Goal: Task Accomplishment & Management: Manage account settings

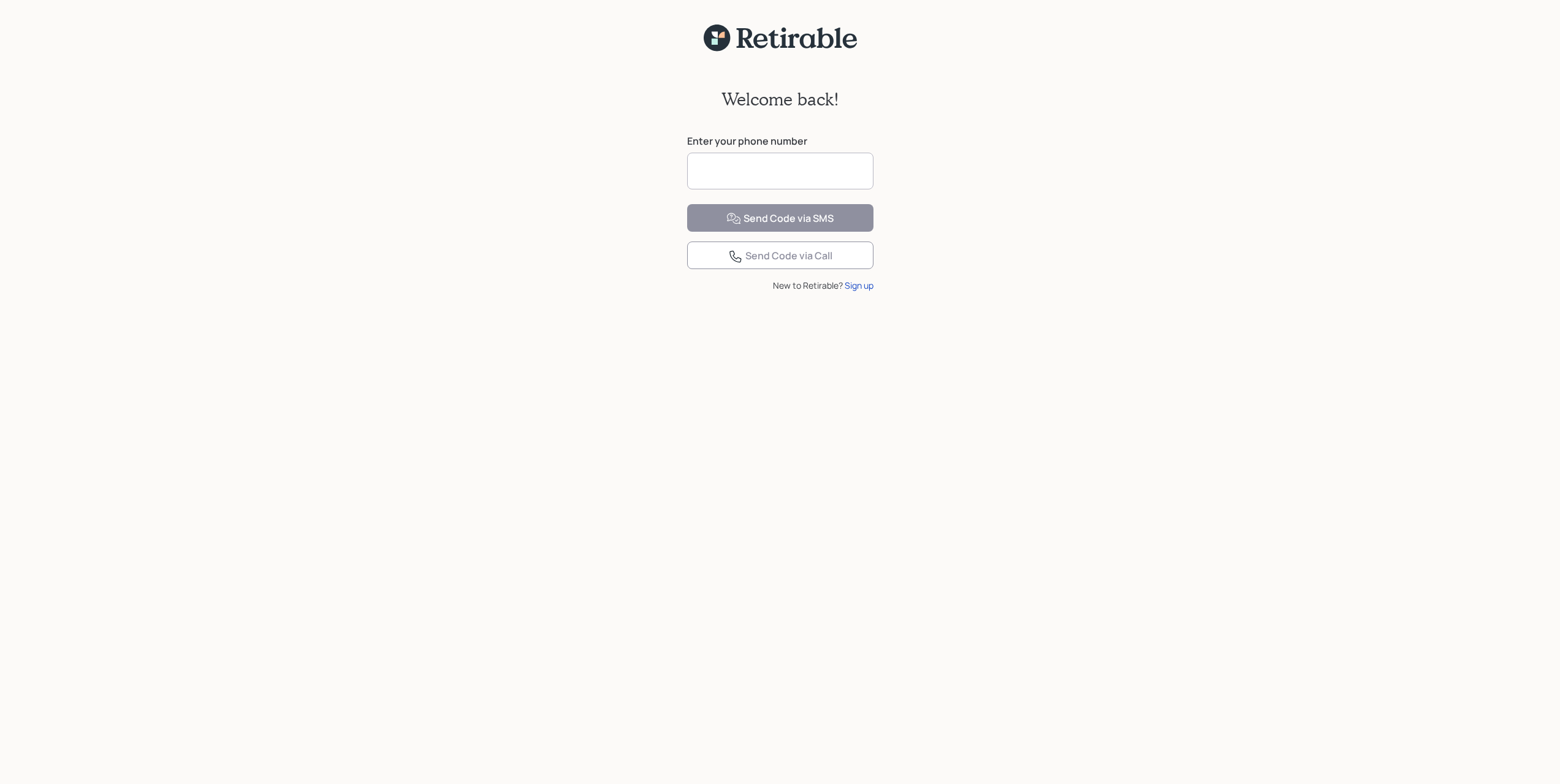
click at [758, 169] on input at bounding box center [780, 171] width 186 height 37
type input "**********"
click at [811, 226] on div "Send Code via SMS" at bounding box center [780, 219] width 107 height 15
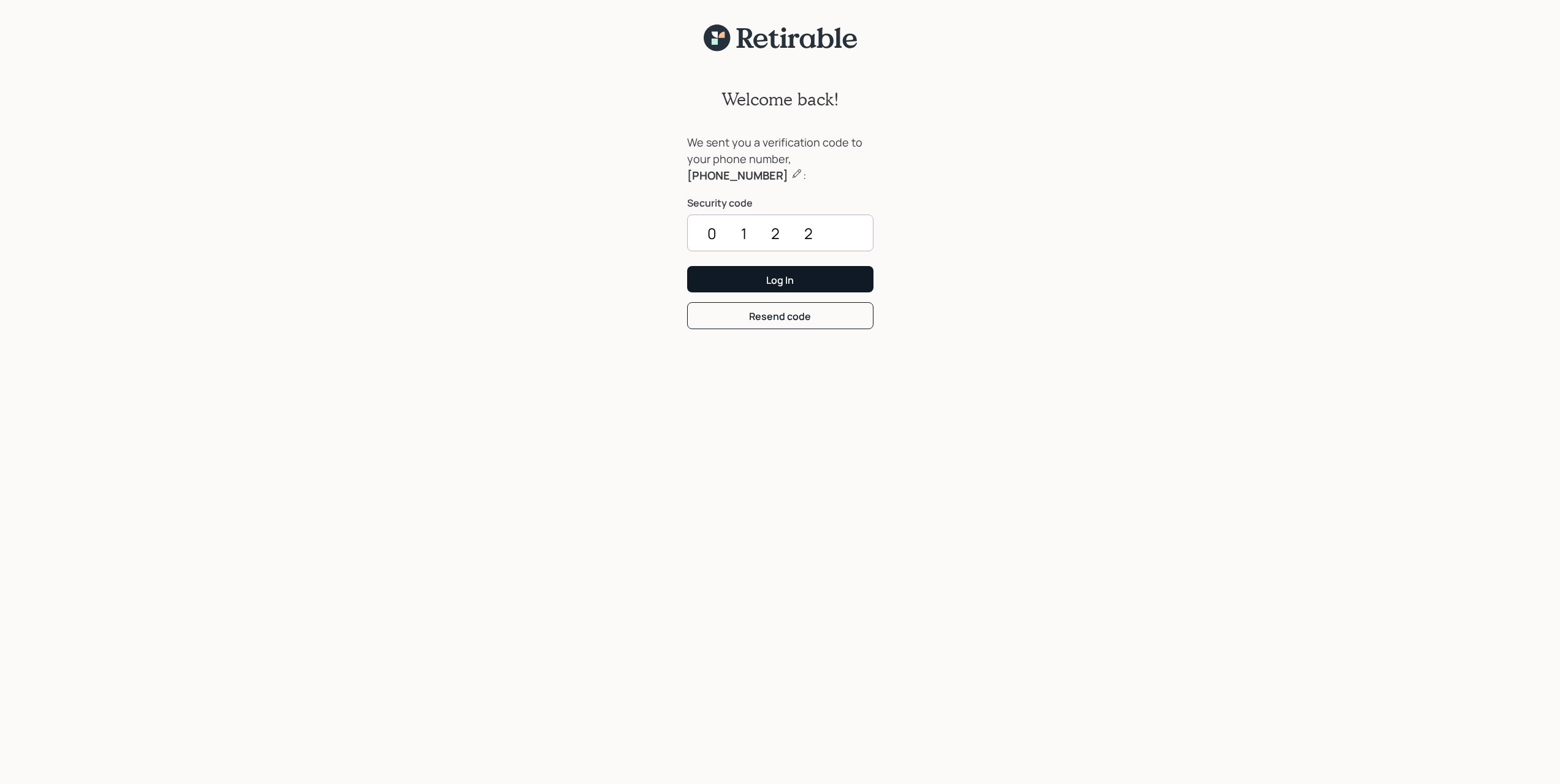
type input "0122"
click at [783, 285] on div "Log In" at bounding box center [780, 280] width 27 height 14
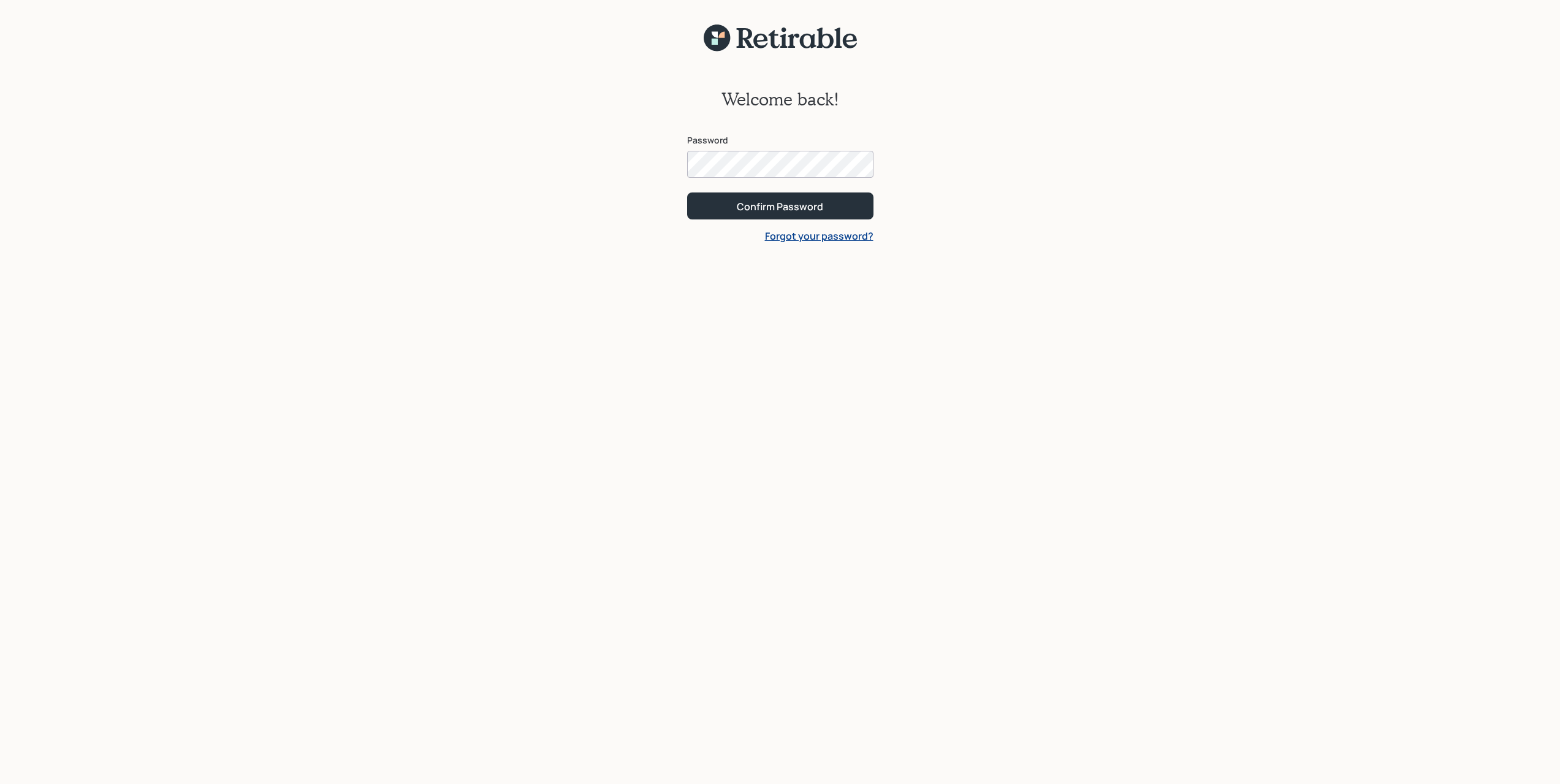
click at [687, 193] on button "Confirm Password" at bounding box center [780, 206] width 186 height 27
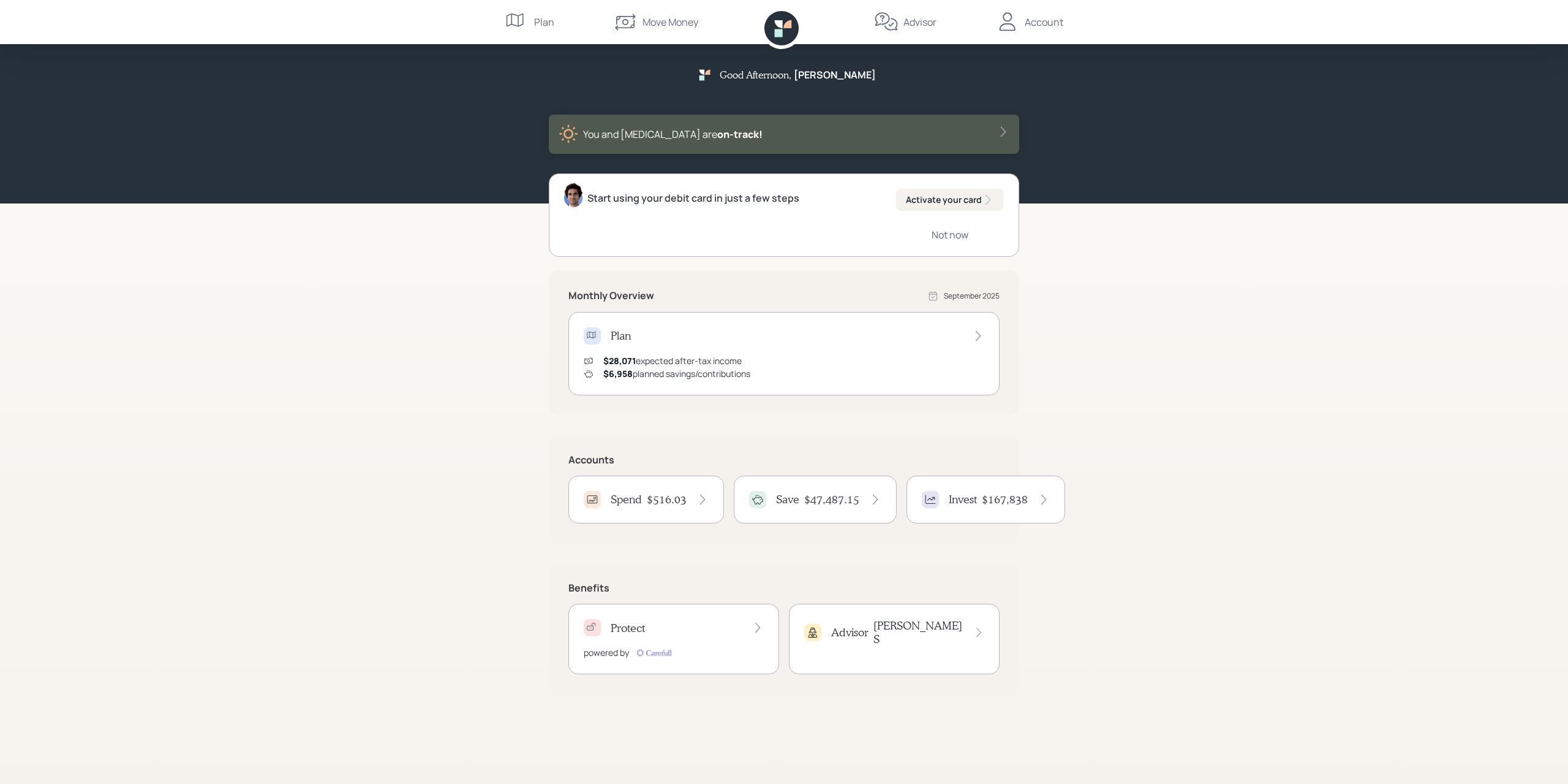
click at [991, 498] on h4 "$167,838" at bounding box center [1004, 499] width 46 height 14
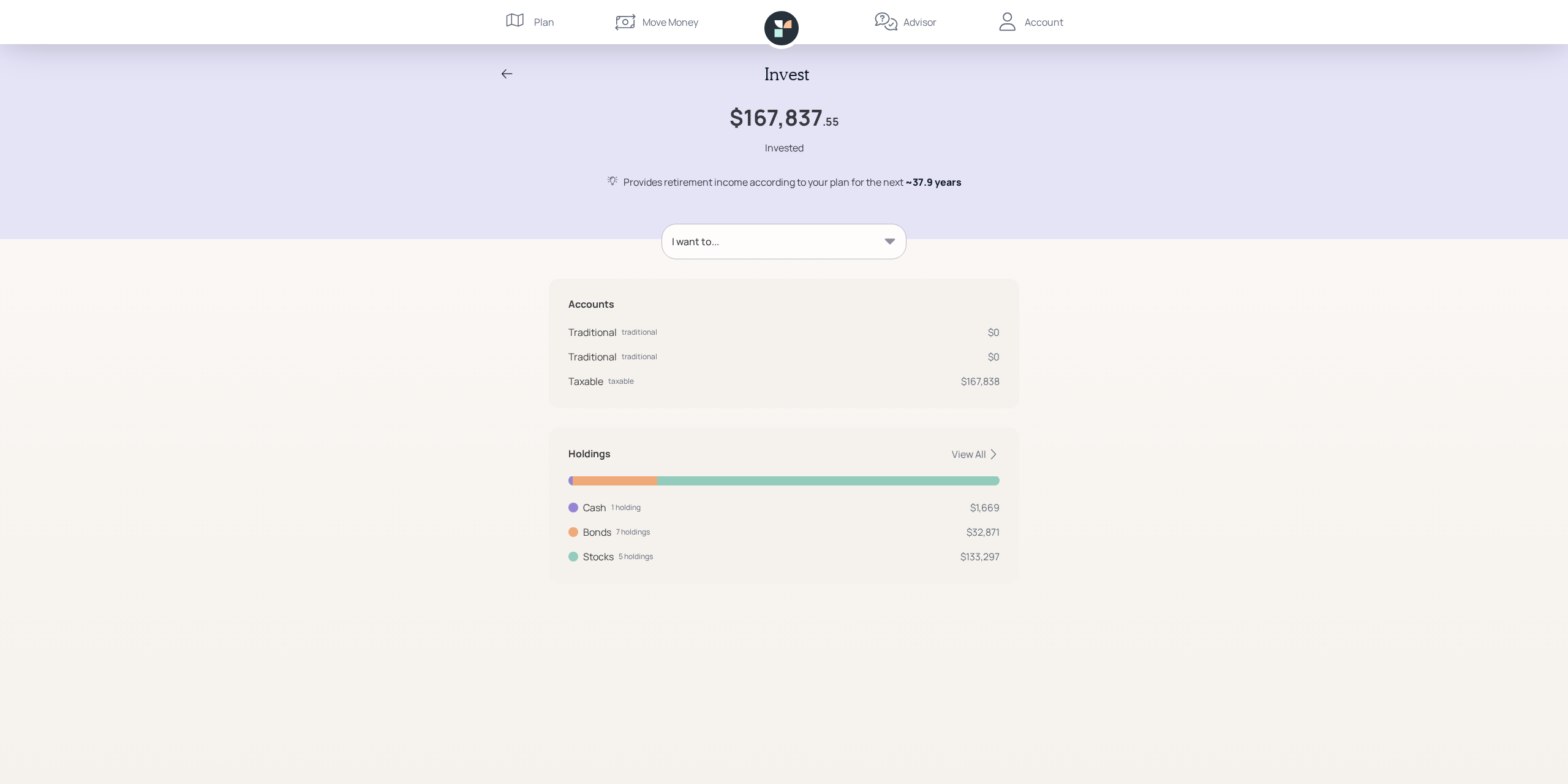
click at [705, 231] on div "I want to..." at bounding box center [784, 241] width 243 height 35
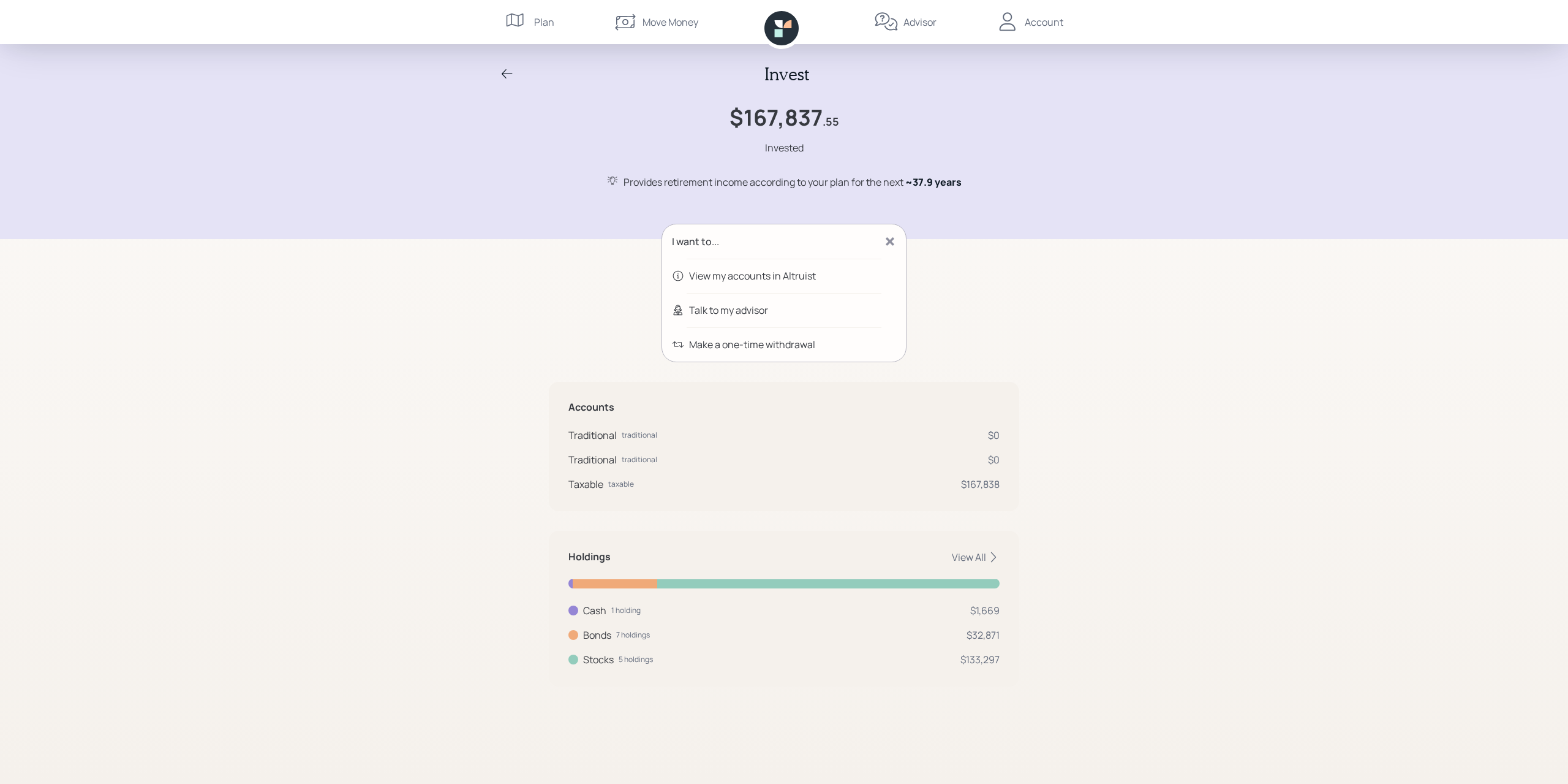
click at [711, 274] on div "View my accounts in Altruist" at bounding box center [752, 276] width 127 height 15
